Goal: Information Seeking & Learning: Learn about a topic

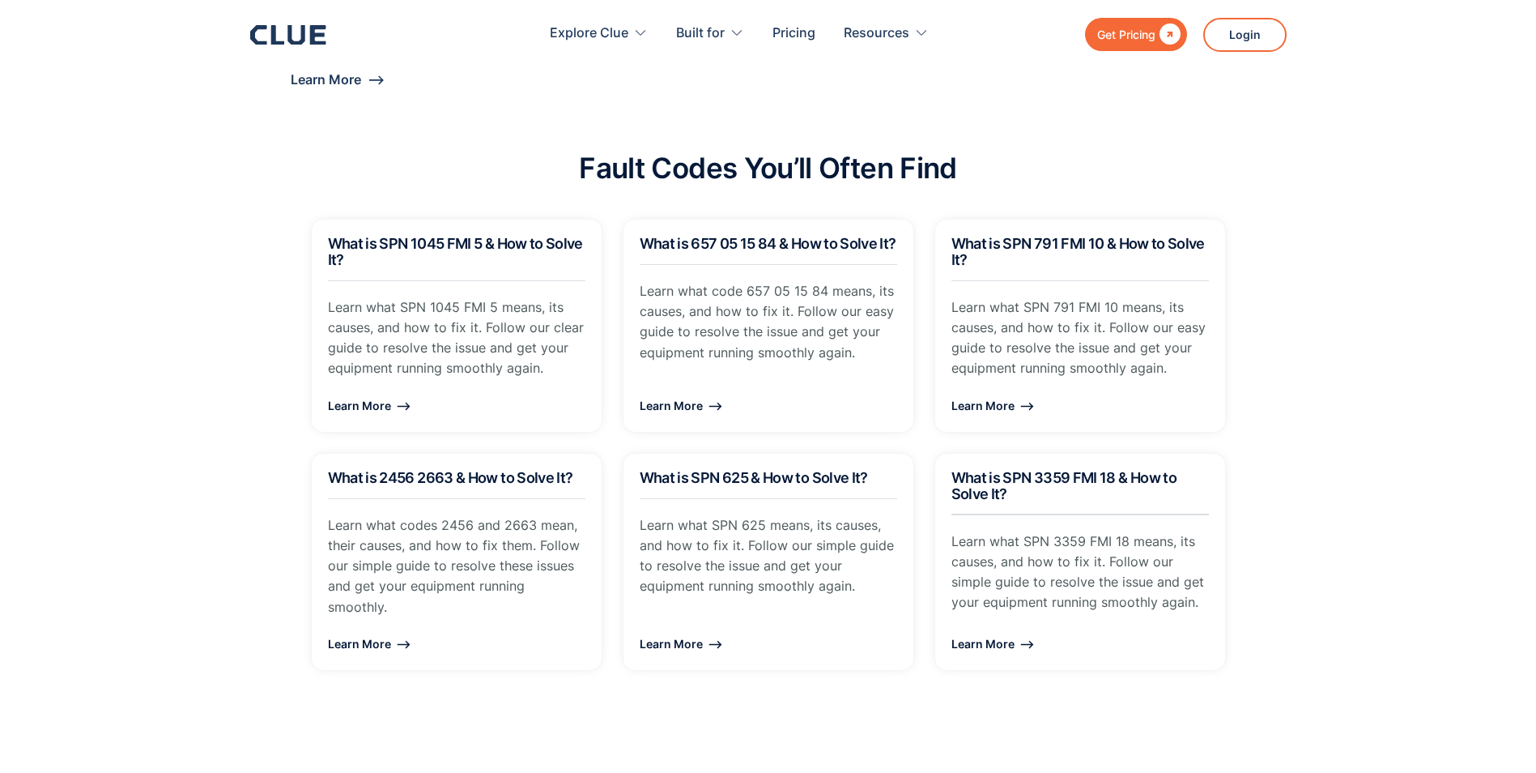
scroll to position [1539, 0]
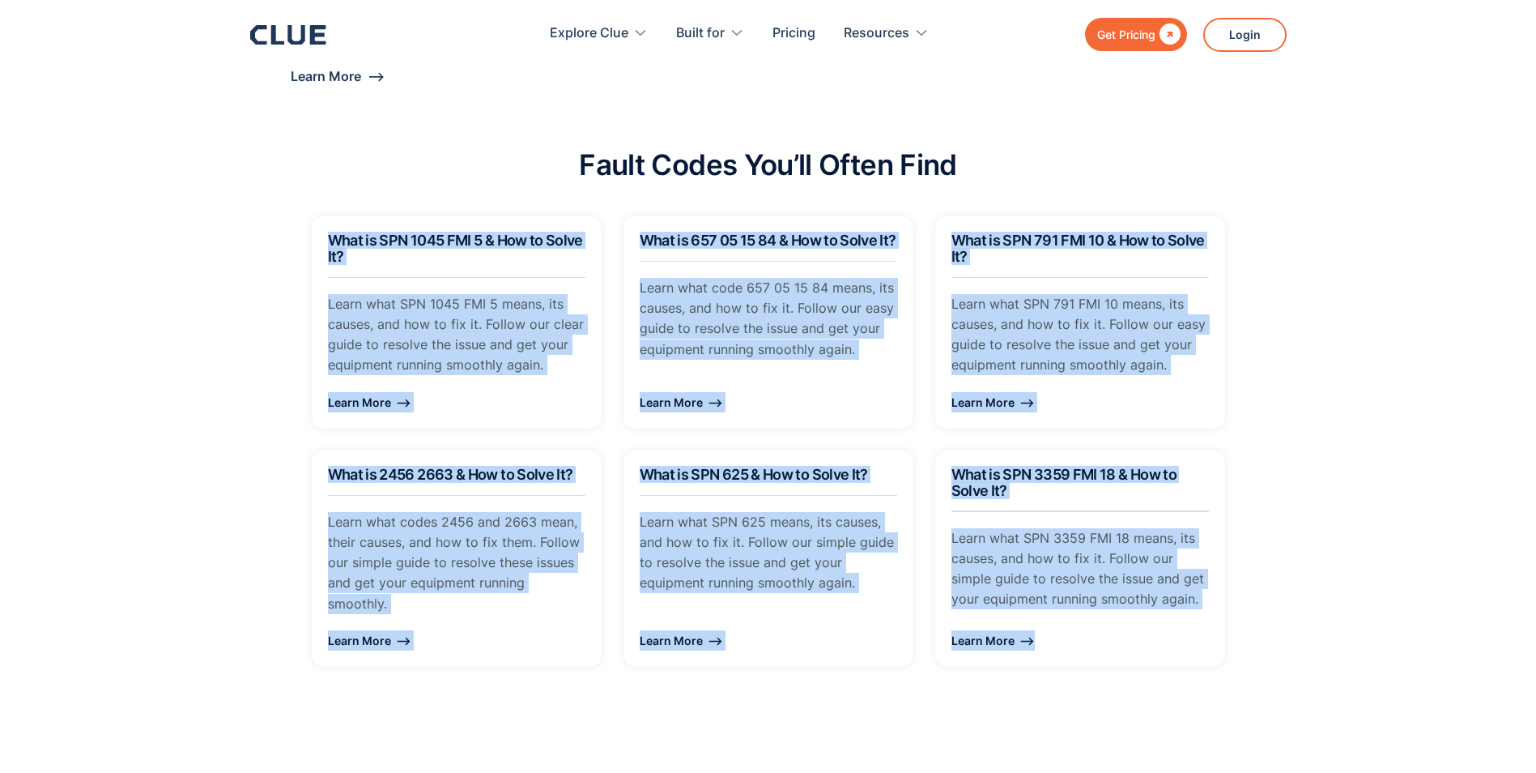
drag, startPoint x: 304, startPoint y: 203, endPoint x: 1388, endPoint y: 696, distance: 1190.8
click at [1388, 696] on section "Fault Codes You’ll Often Find What is SPN 1045 FMI 5 & How to Solve It? Learn w…" at bounding box center [768, 388] width 1536 height 721
drag, startPoint x: 1388, startPoint y: 696, endPoint x: 1339, endPoint y: 538, distance: 165.5
click at [1339, 538] on section "Fault Codes You’ll Often Find What is SPN 1045 FMI 5 & How to Solve It? Learn w…" at bounding box center [768, 388] width 1536 height 721
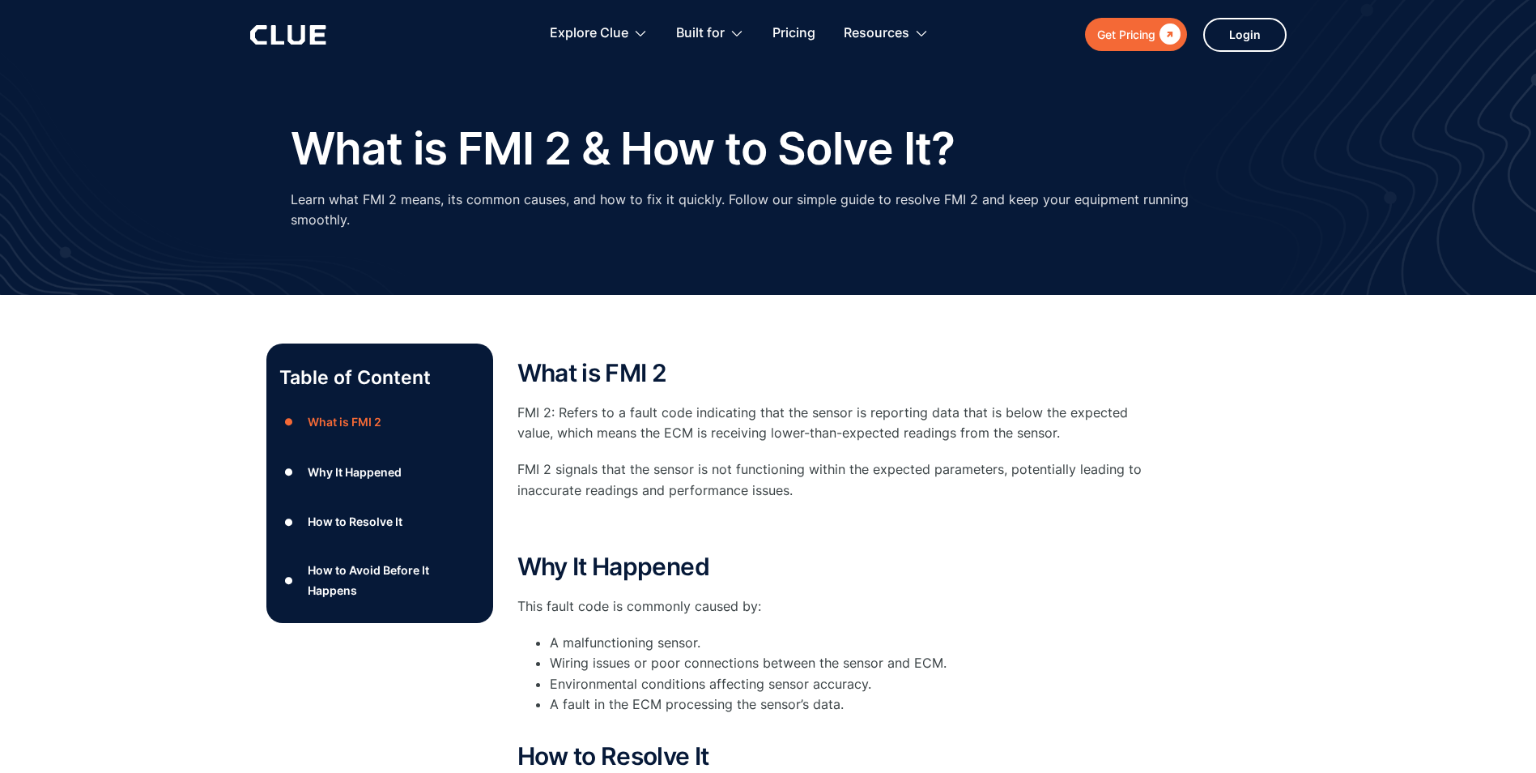
scroll to position [0, 0]
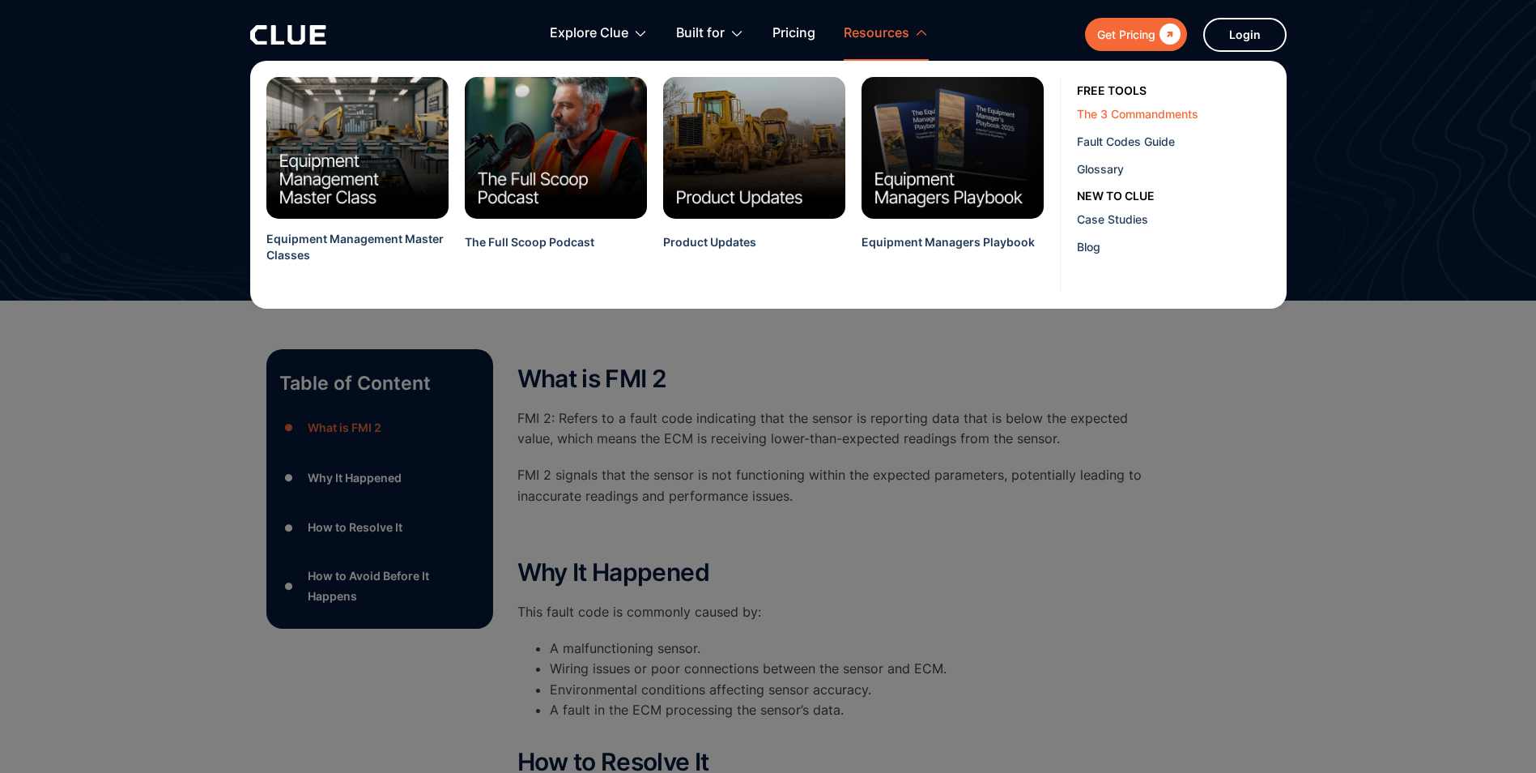
click at [1124, 109] on div "The 3 Commandments" at bounding box center [1176, 113] width 198 height 17
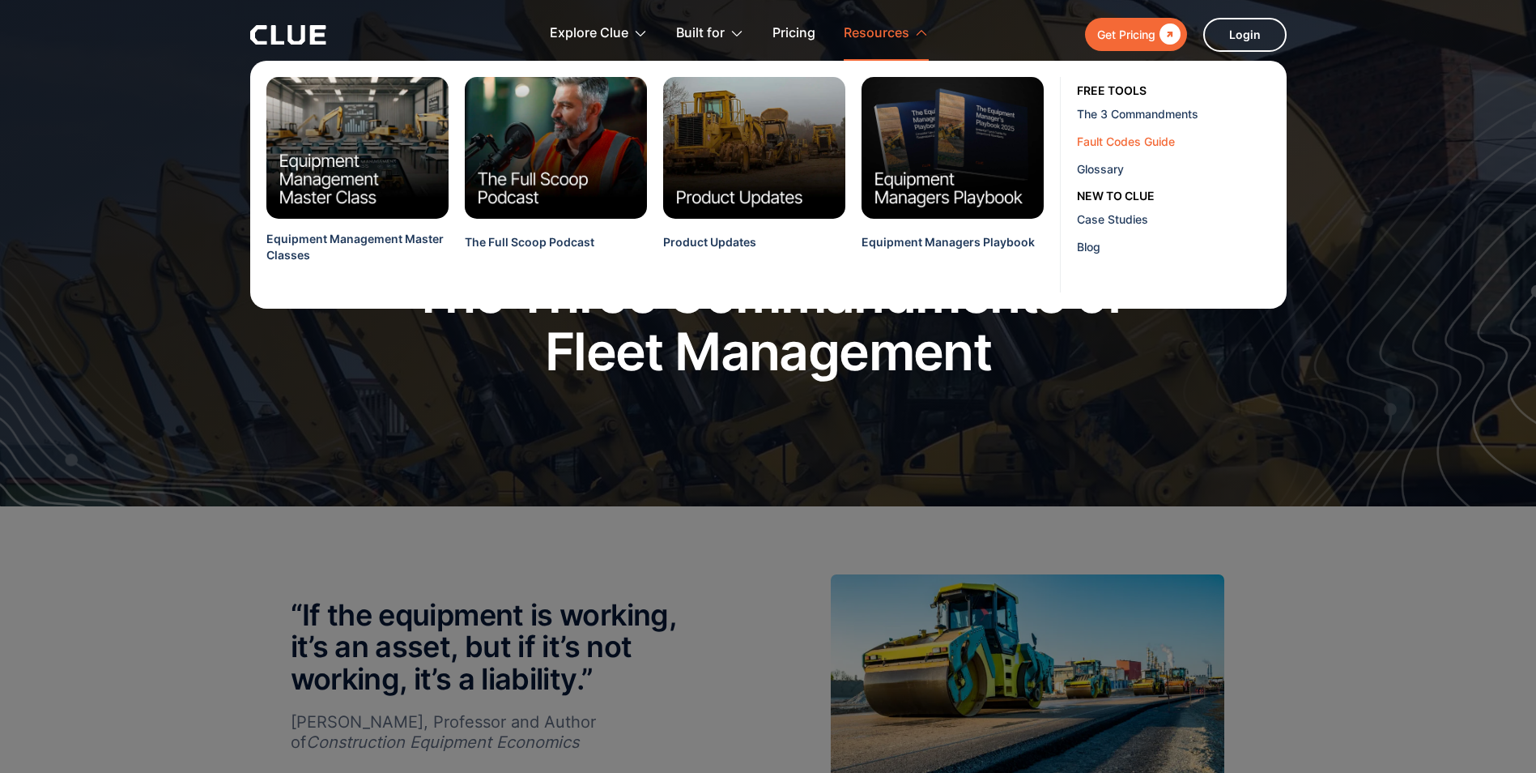
click at [1120, 145] on div "Fault Codes Guide" at bounding box center [1176, 141] width 198 height 17
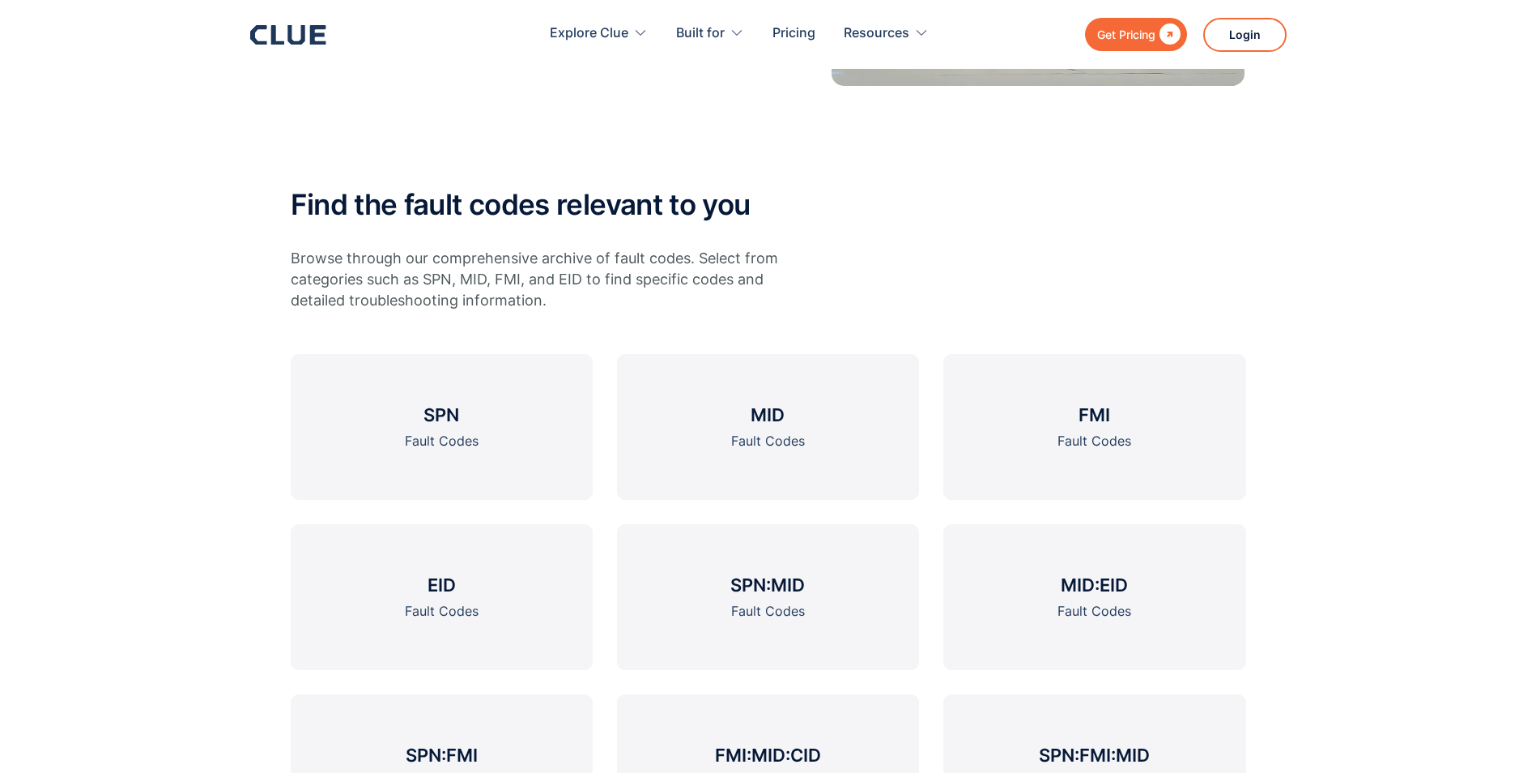
scroll to position [567, 0]
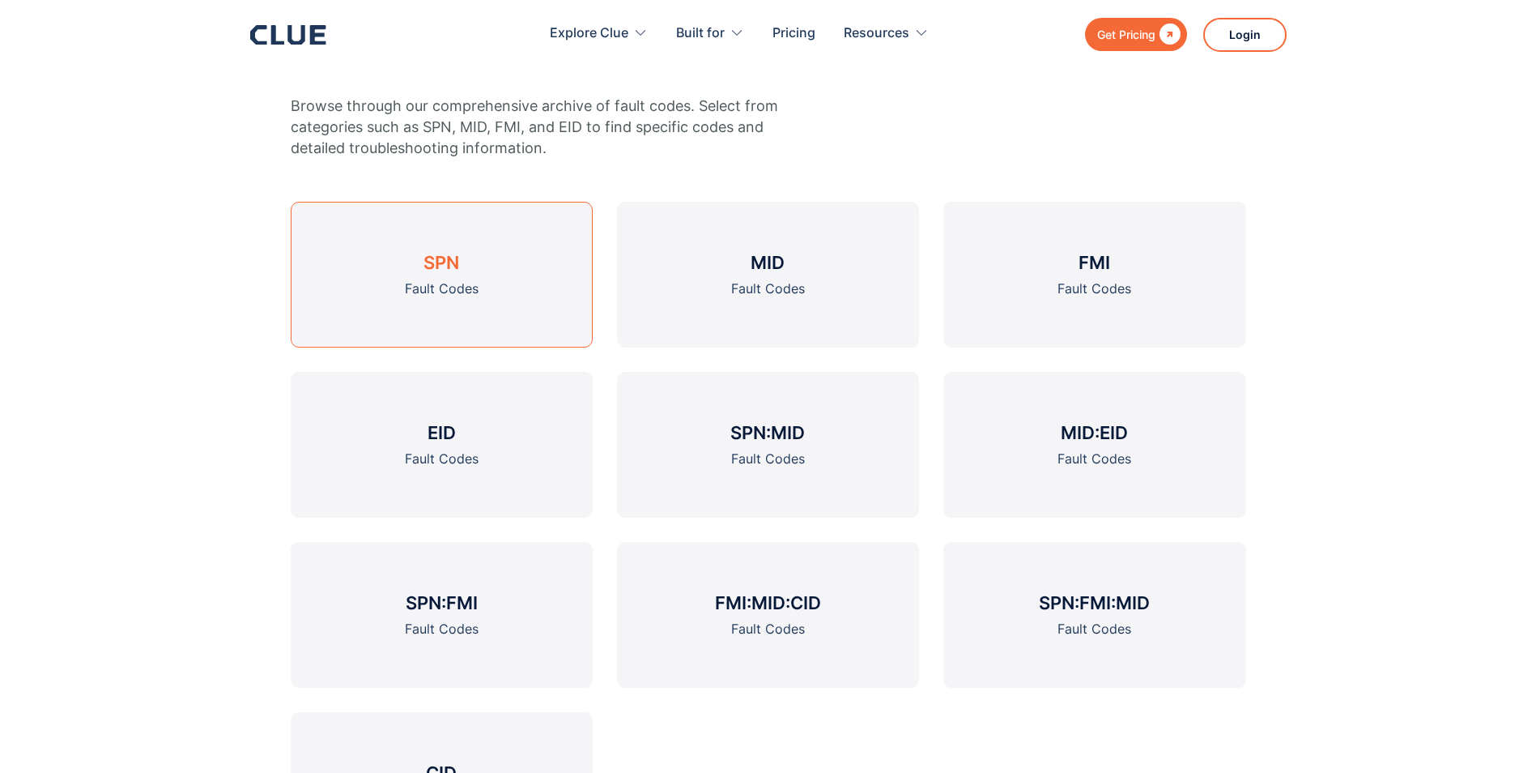
click at [449, 281] on div "Fault Codes" at bounding box center [442, 289] width 74 height 20
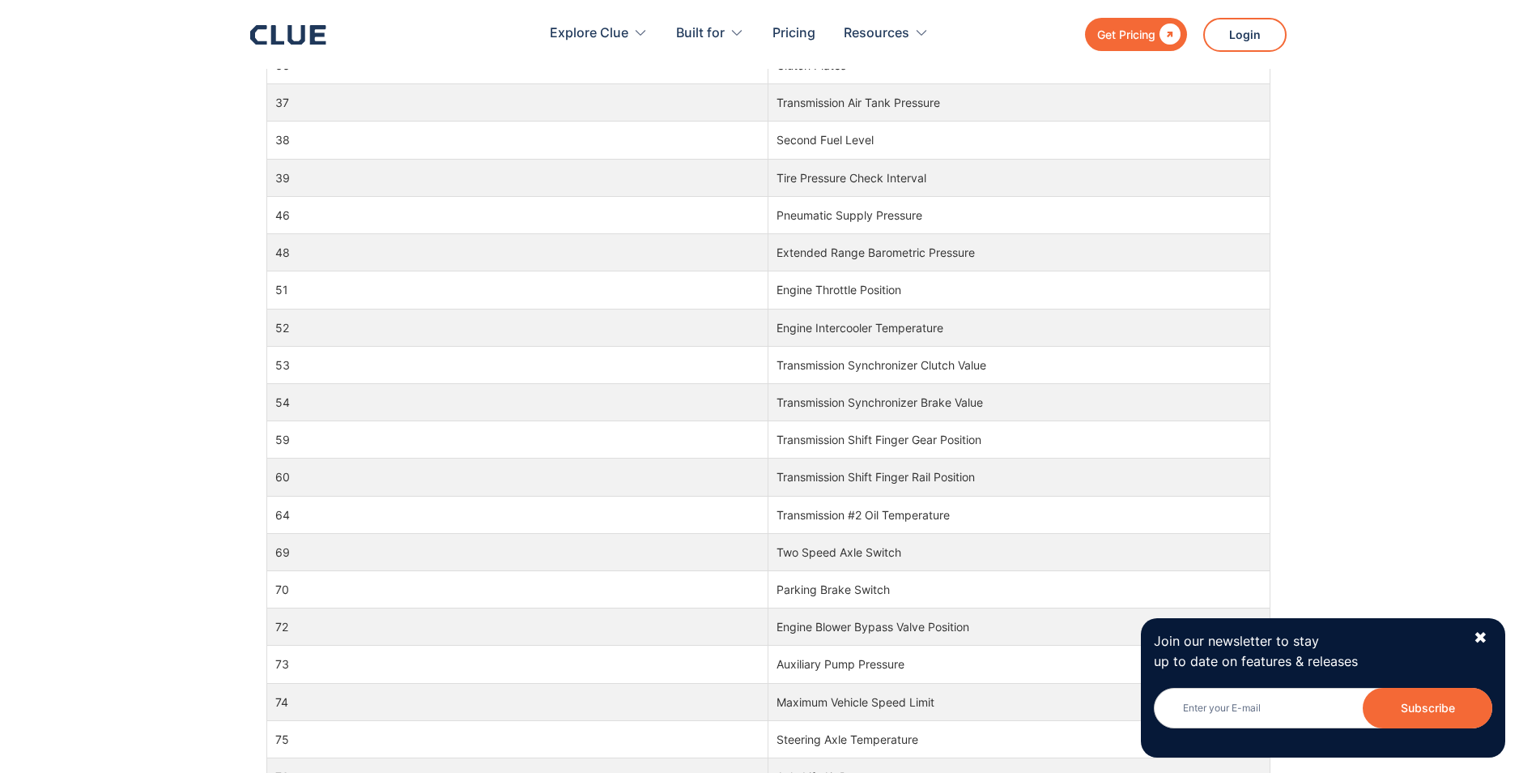
scroll to position [1134, 0]
